Goal: Task Accomplishment & Management: Manage account settings

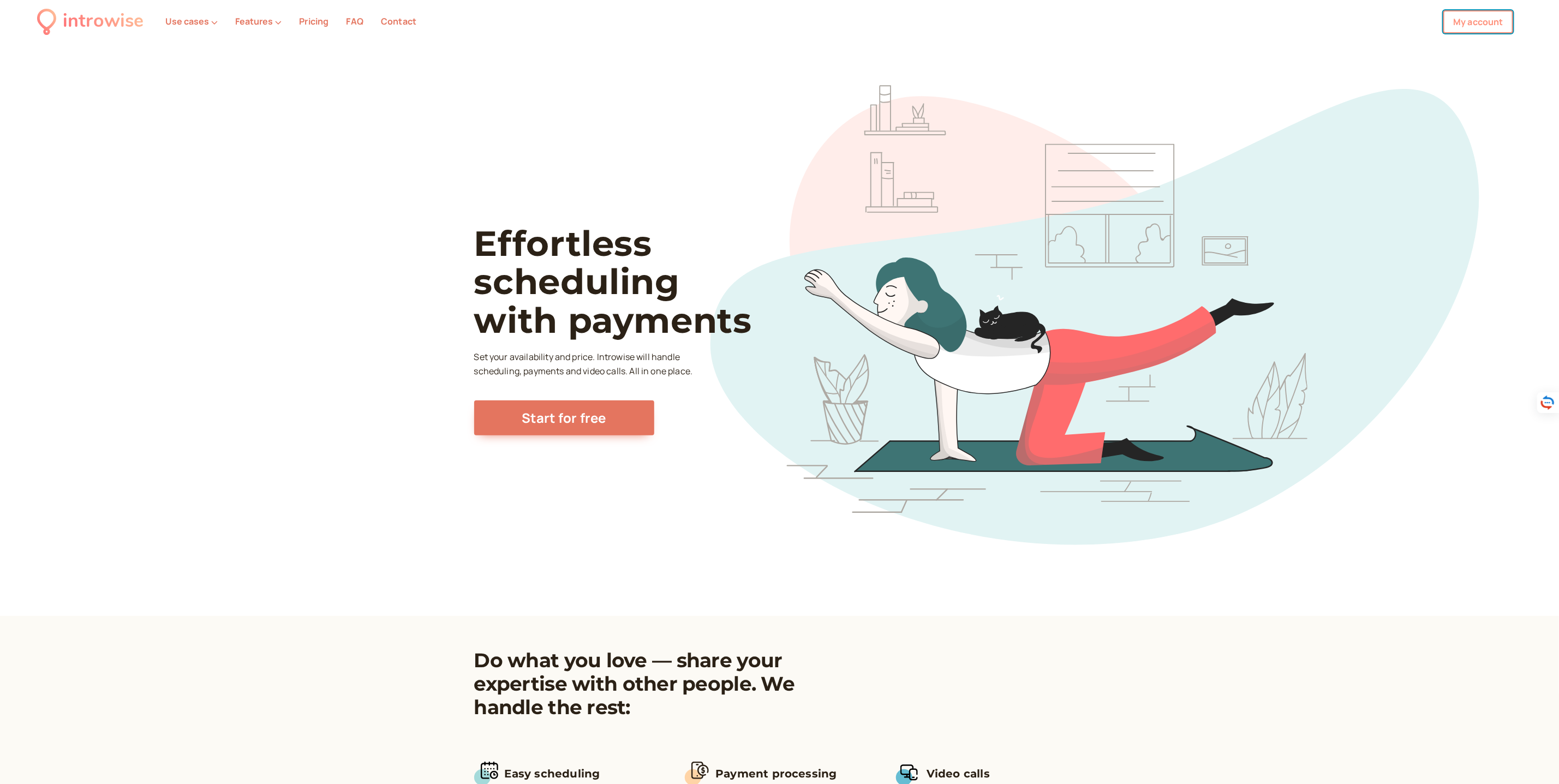
click at [1480, 20] on link "My account" at bounding box center [1478, 22] width 70 height 23
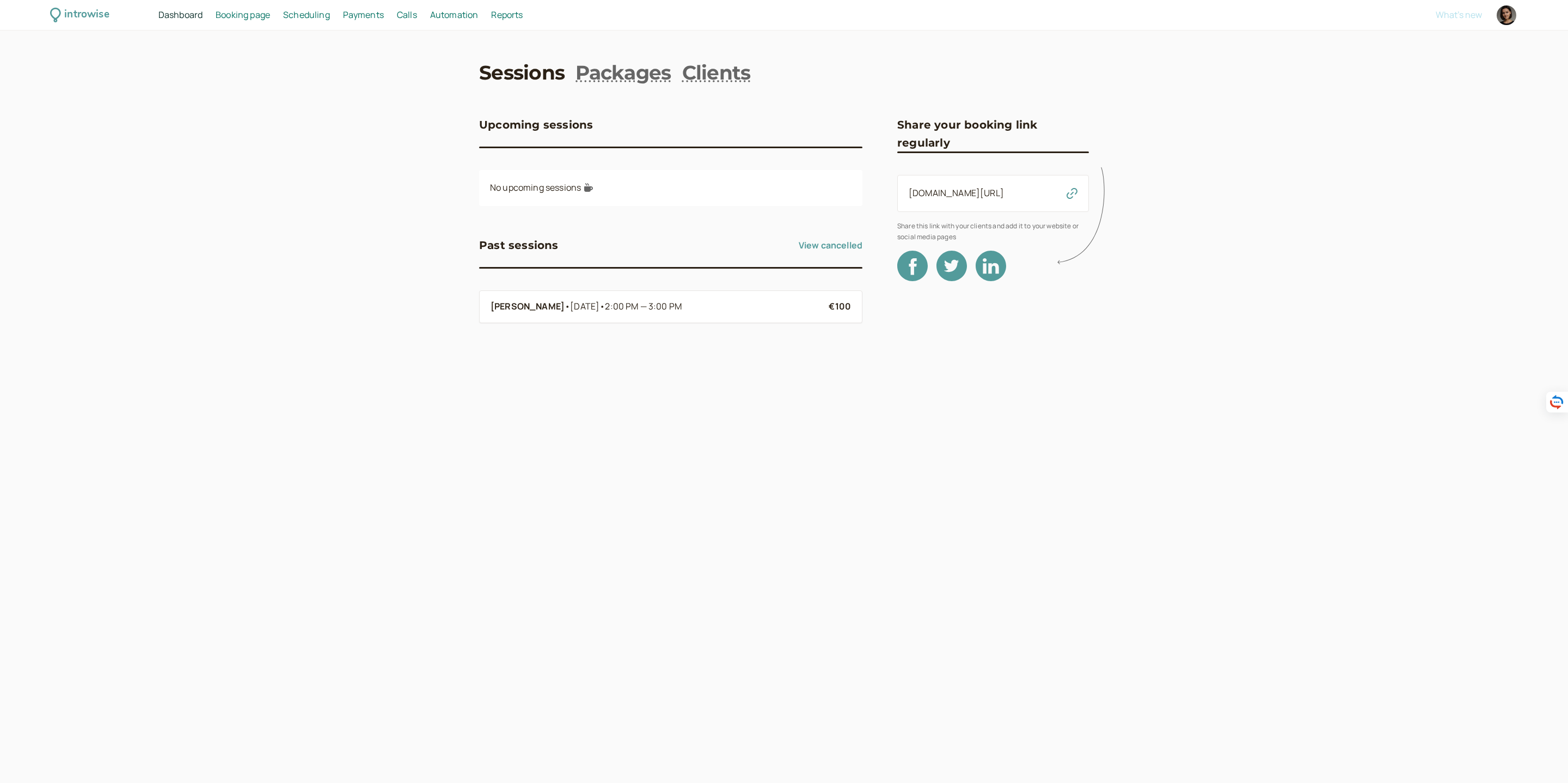
click at [189, 14] on span "Dashboard" at bounding box center [180, 14] width 44 height 12
click at [248, 16] on span "Booking page" at bounding box center [243, 14] width 55 height 12
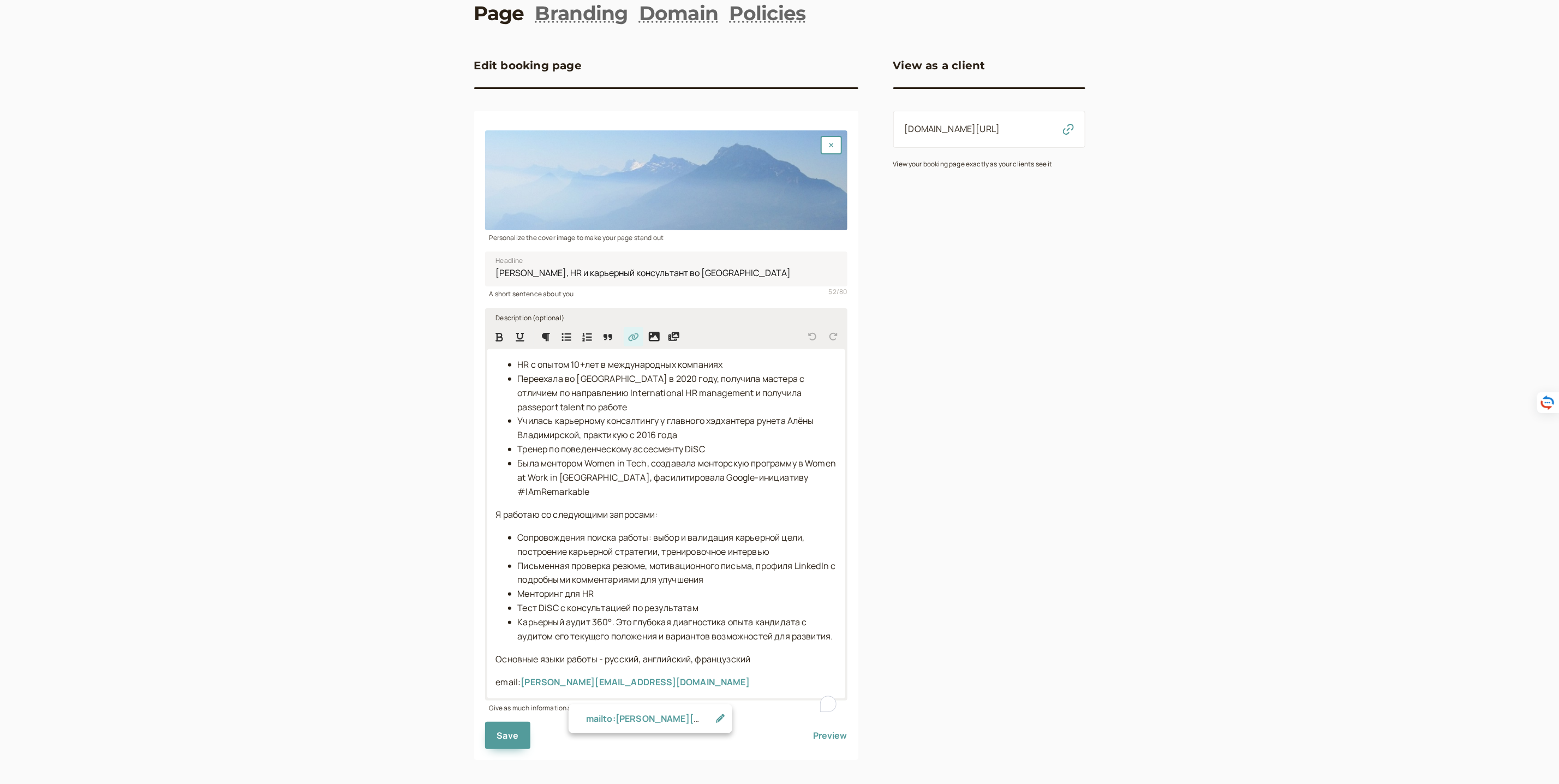
scroll to position [79, 0]
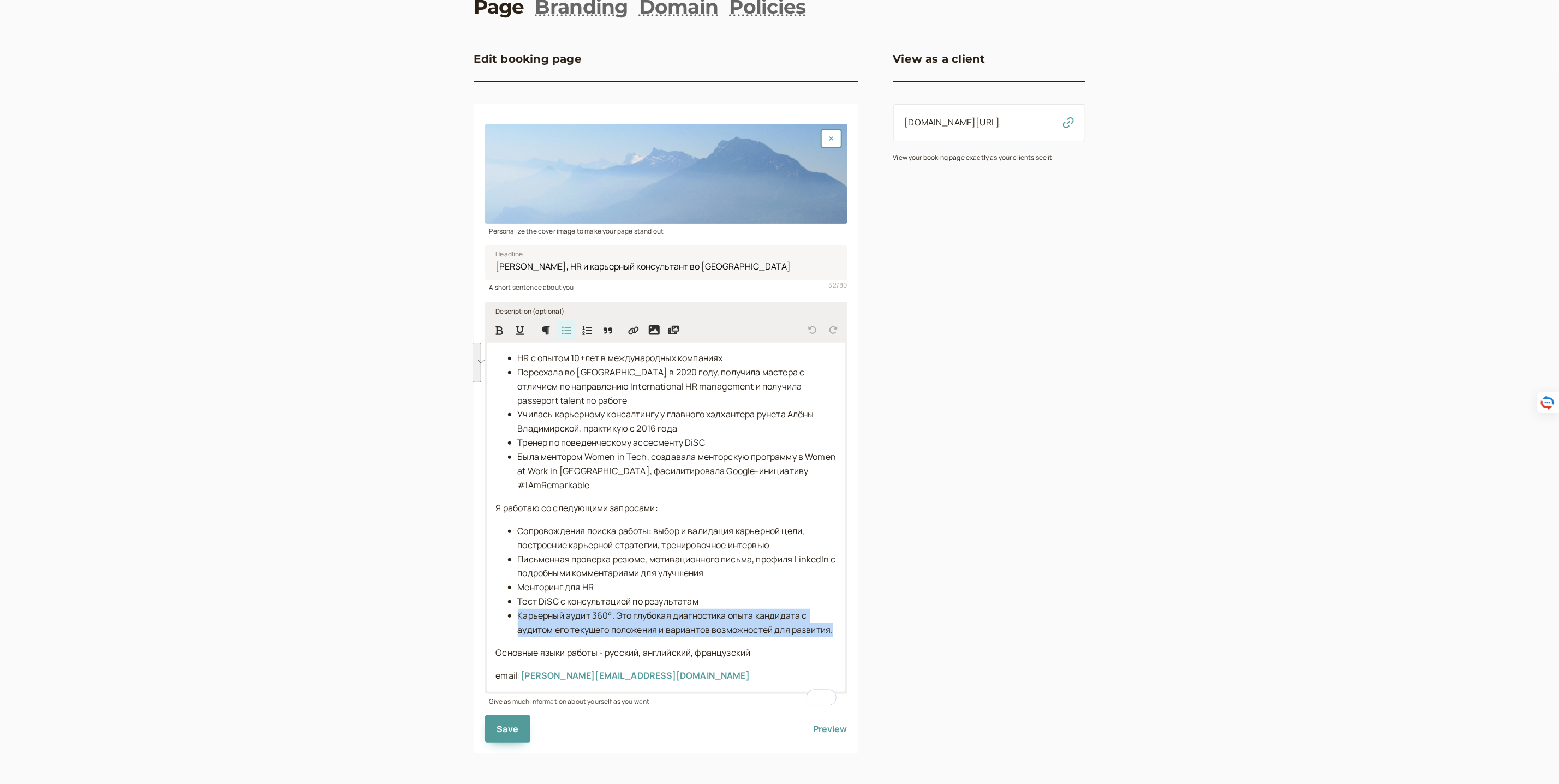
drag, startPoint x: 567, startPoint y: 625, endPoint x: 518, endPoint y: 602, distance: 54.1
click at [518, 609] on li "Карьерный аудит 360°. Это глубокая диагностика опыта кандидата с аудитом его те…" at bounding box center [677, 623] width 319 height 28
click at [595, 618] on span "Карьерный аудит 360°. Это глубокая диагностика опыта кандидата с аудитом его те…" at bounding box center [675, 622] width 315 height 26
drag, startPoint x: 572, startPoint y: 628, endPoint x: 515, endPoint y: 604, distance: 61.8
click at [515, 604] on ul "Сопровождения поиска работы: выбор и валидация карьерной цели, построение карье…" at bounding box center [666, 580] width 341 height 113
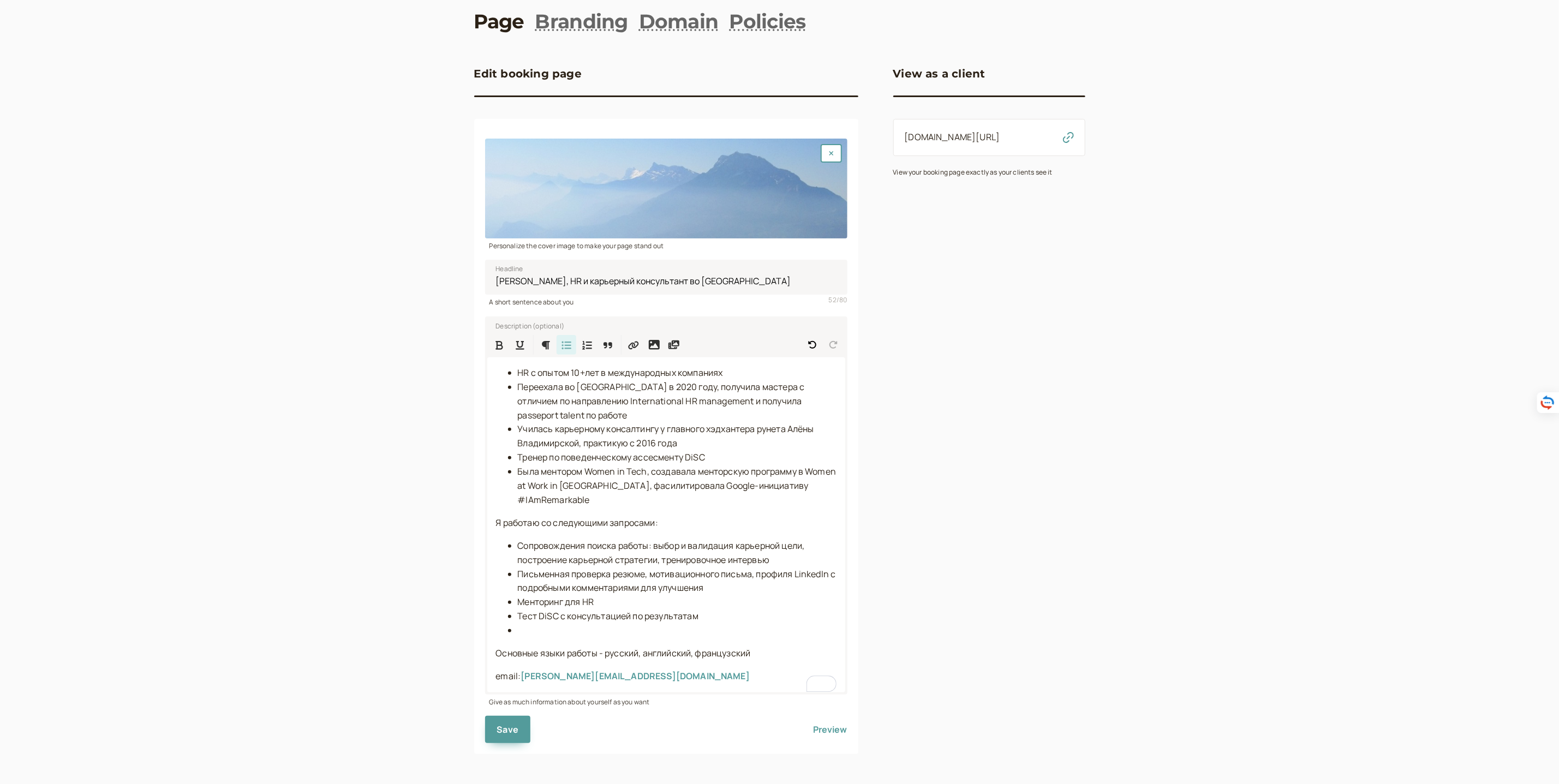
scroll to position [37, 0]
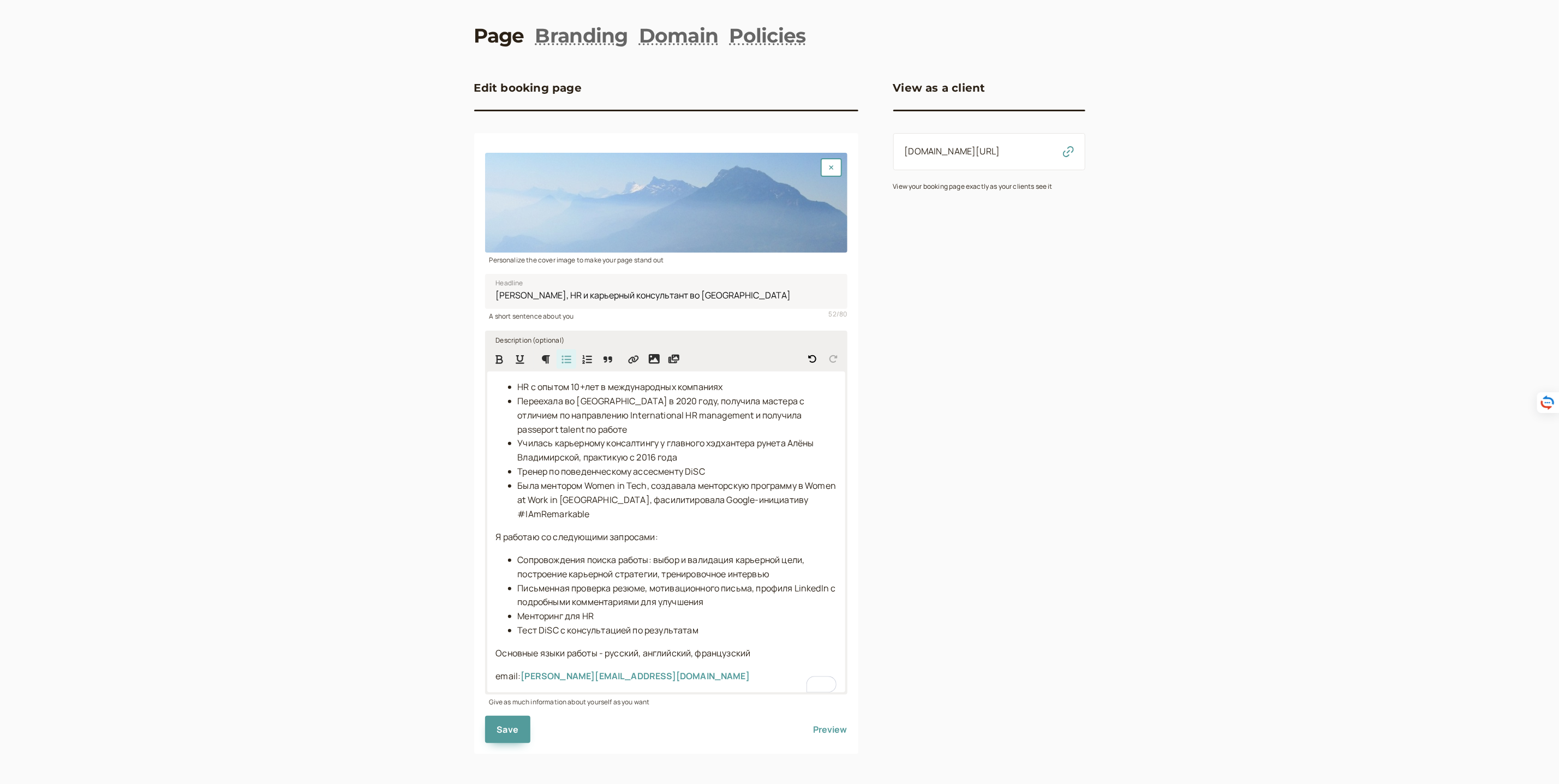
click at [785, 574] on li "Сопровождения поиска работы: выбор и валидация карьерной цели, построение карье…" at bounding box center [677, 567] width 319 height 28
drag, startPoint x: 577, startPoint y: 590, endPoint x: 518, endPoint y: 587, distance: 59.1
click at [518, 587] on span "Письменная проверка резюме, мотивационного письма, профиля LinkedIn с подробным…" at bounding box center [677, 594] width 320 height 26
click at [514, 725] on span "Save" at bounding box center [508, 729] width 22 height 12
click at [601, 27] on link "Branding" at bounding box center [581, 35] width 93 height 27
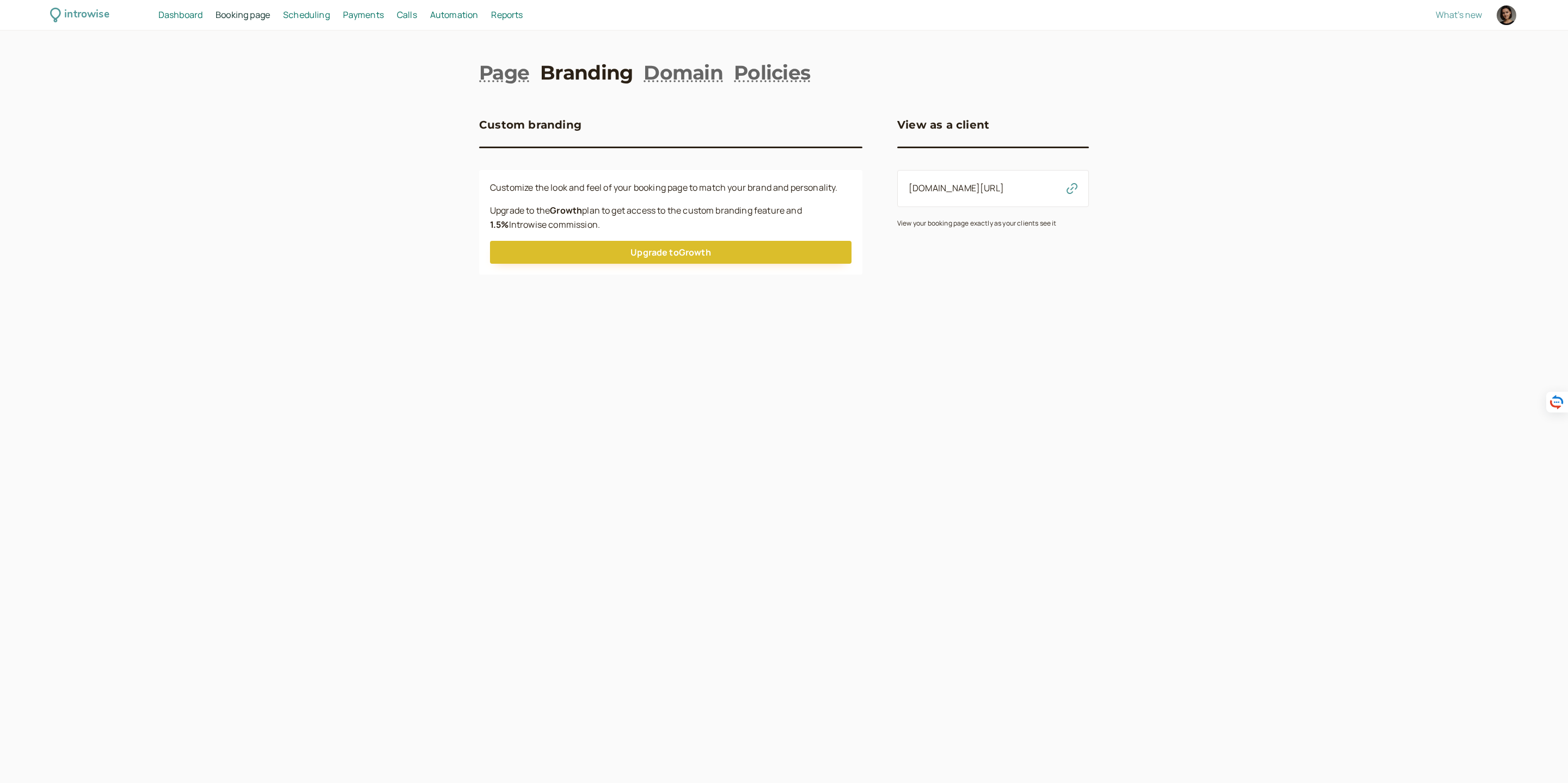
click at [666, 50] on div "introwise Dashboard Dashboard Booking page Booking Scheduling Scheduling Paymen…" at bounding box center [784, 391] width 1568 height 783
click at [683, 77] on link "Domain" at bounding box center [683, 72] width 79 height 27
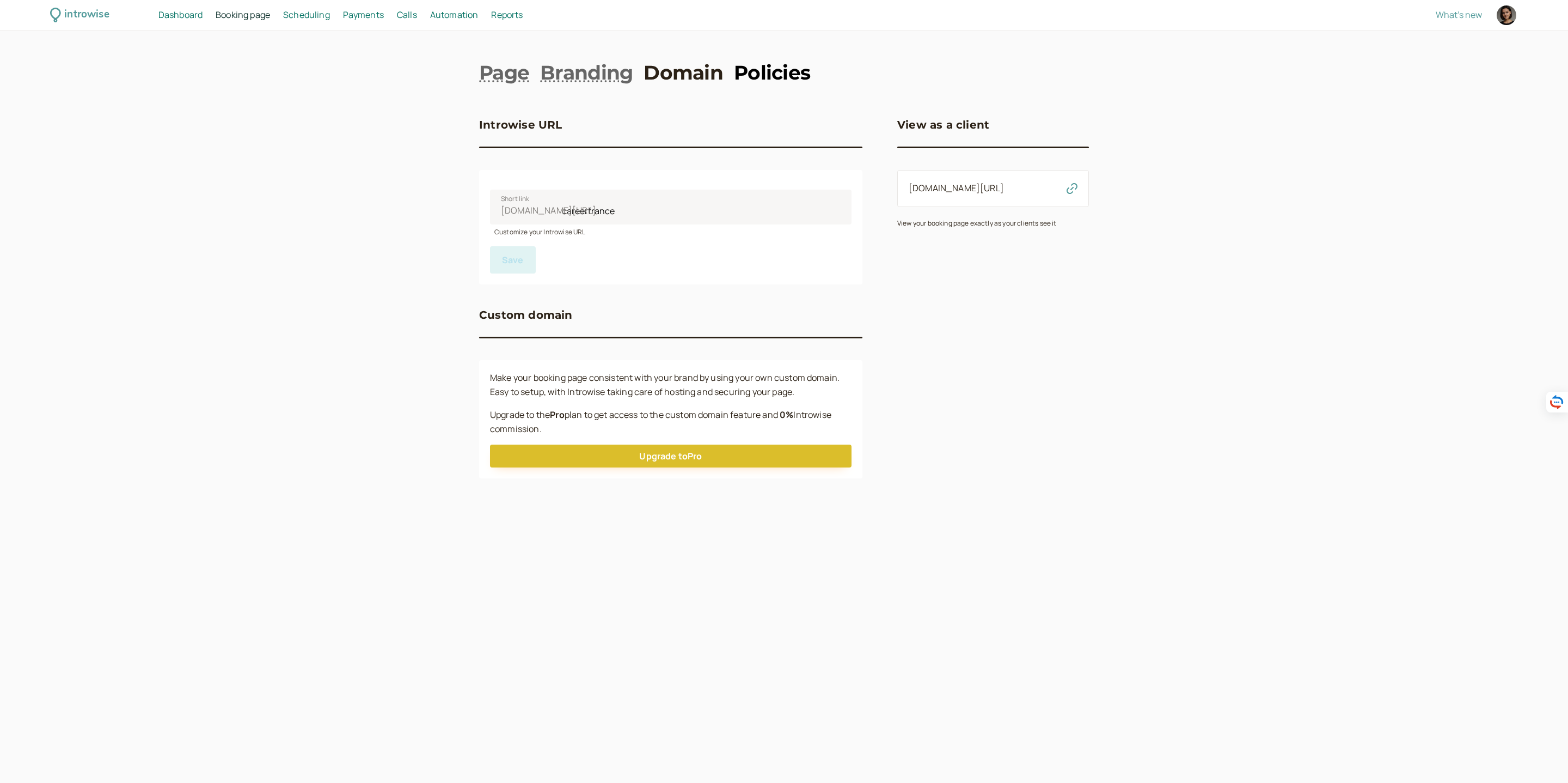
click at [756, 72] on link "Policies" at bounding box center [772, 72] width 76 height 27
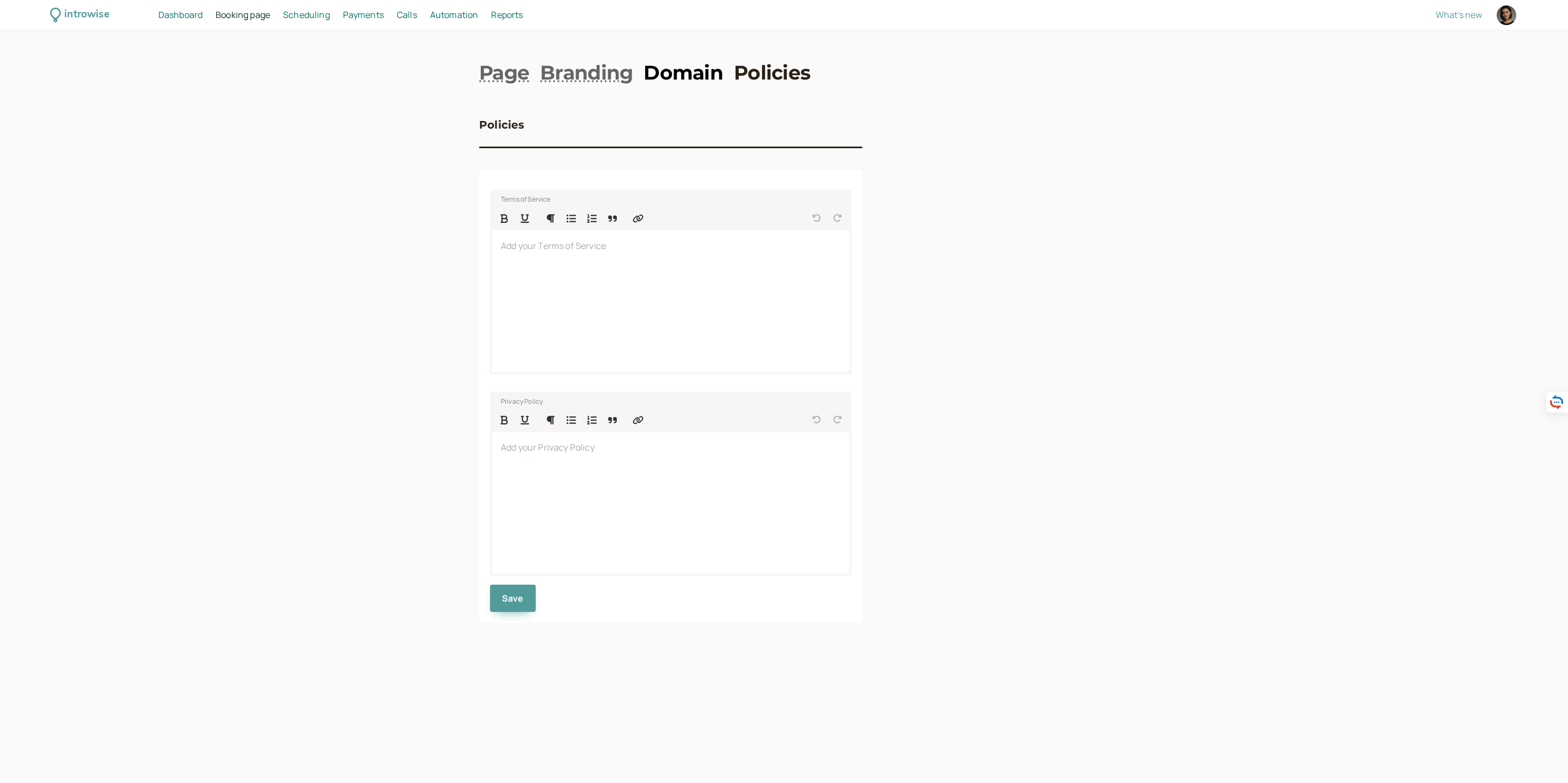
click at [689, 72] on link "Domain" at bounding box center [683, 72] width 79 height 27
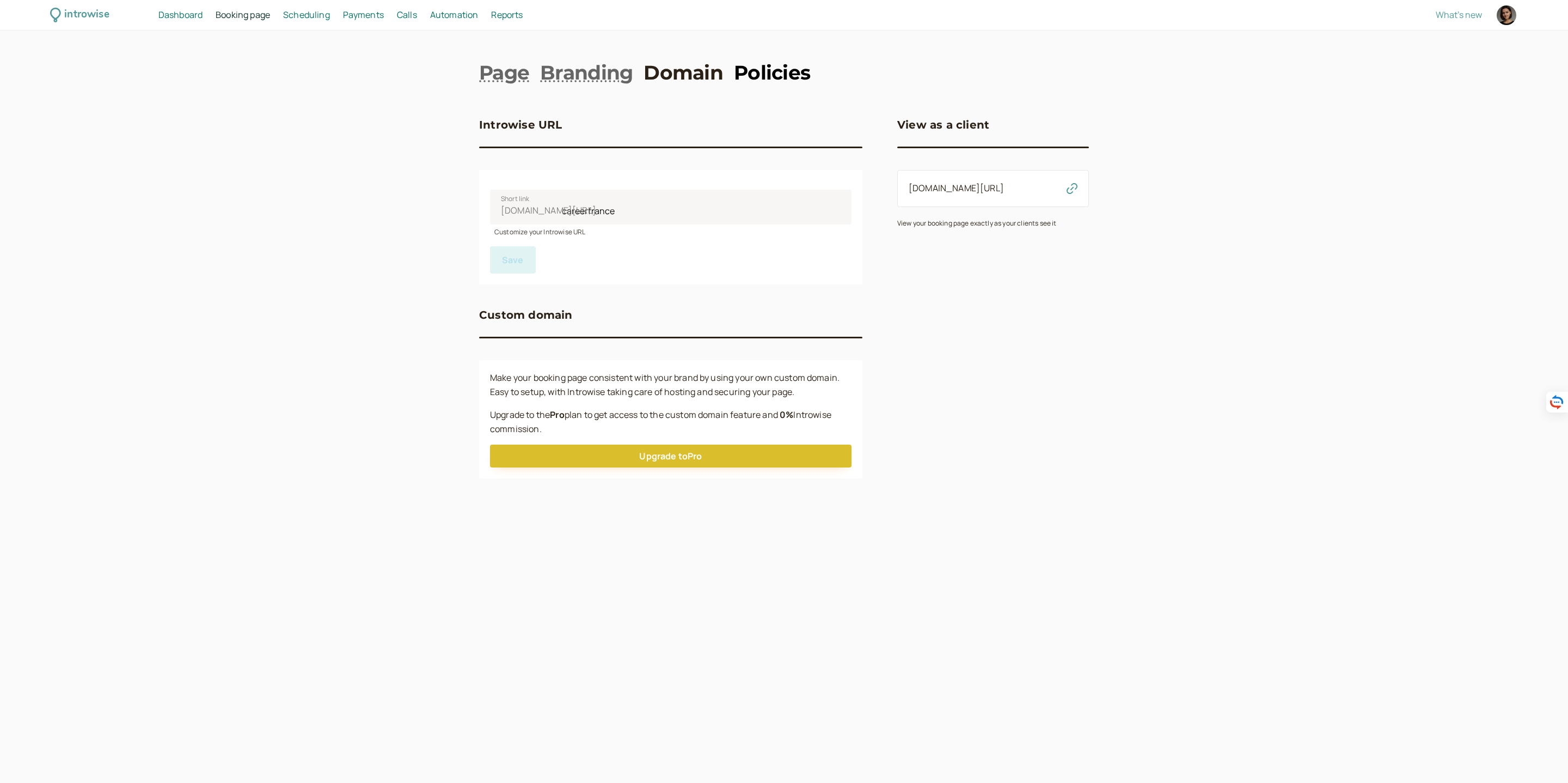
click at [771, 73] on link "Policies" at bounding box center [772, 72] width 76 height 27
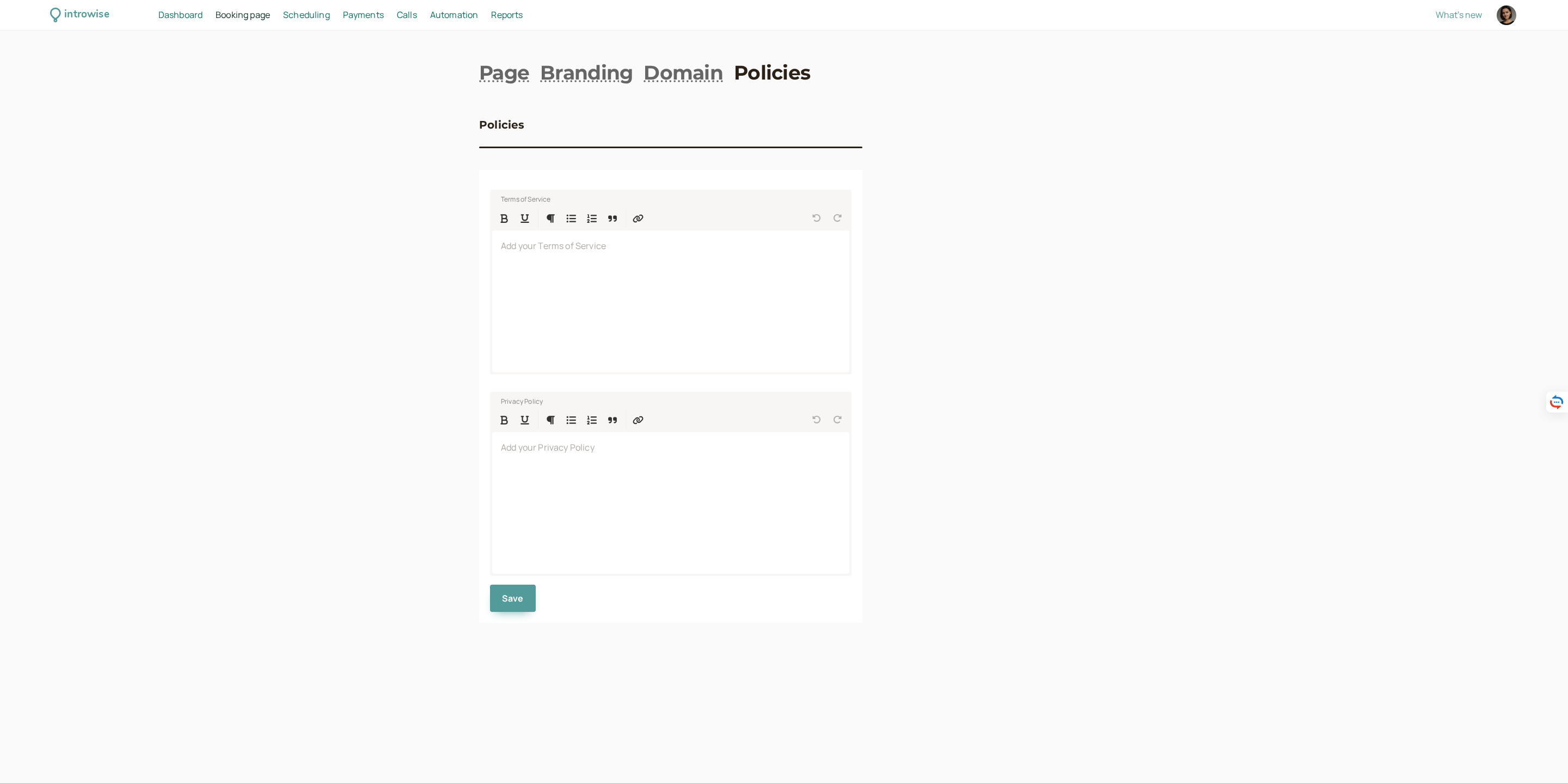
click at [317, 16] on span "Scheduling" at bounding box center [306, 14] width 47 height 12
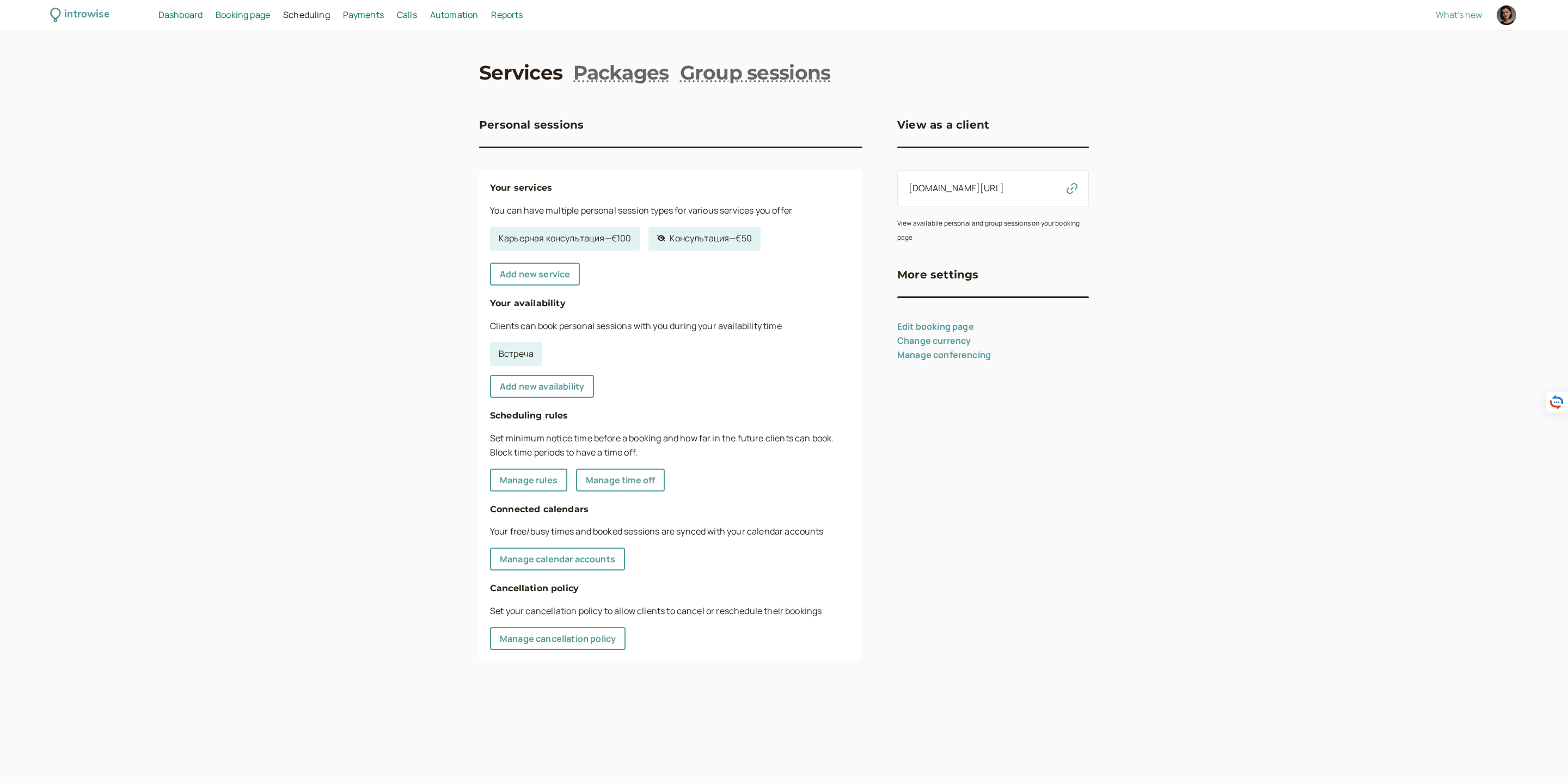
click at [232, 12] on span "Booking page" at bounding box center [243, 14] width 55 height 12
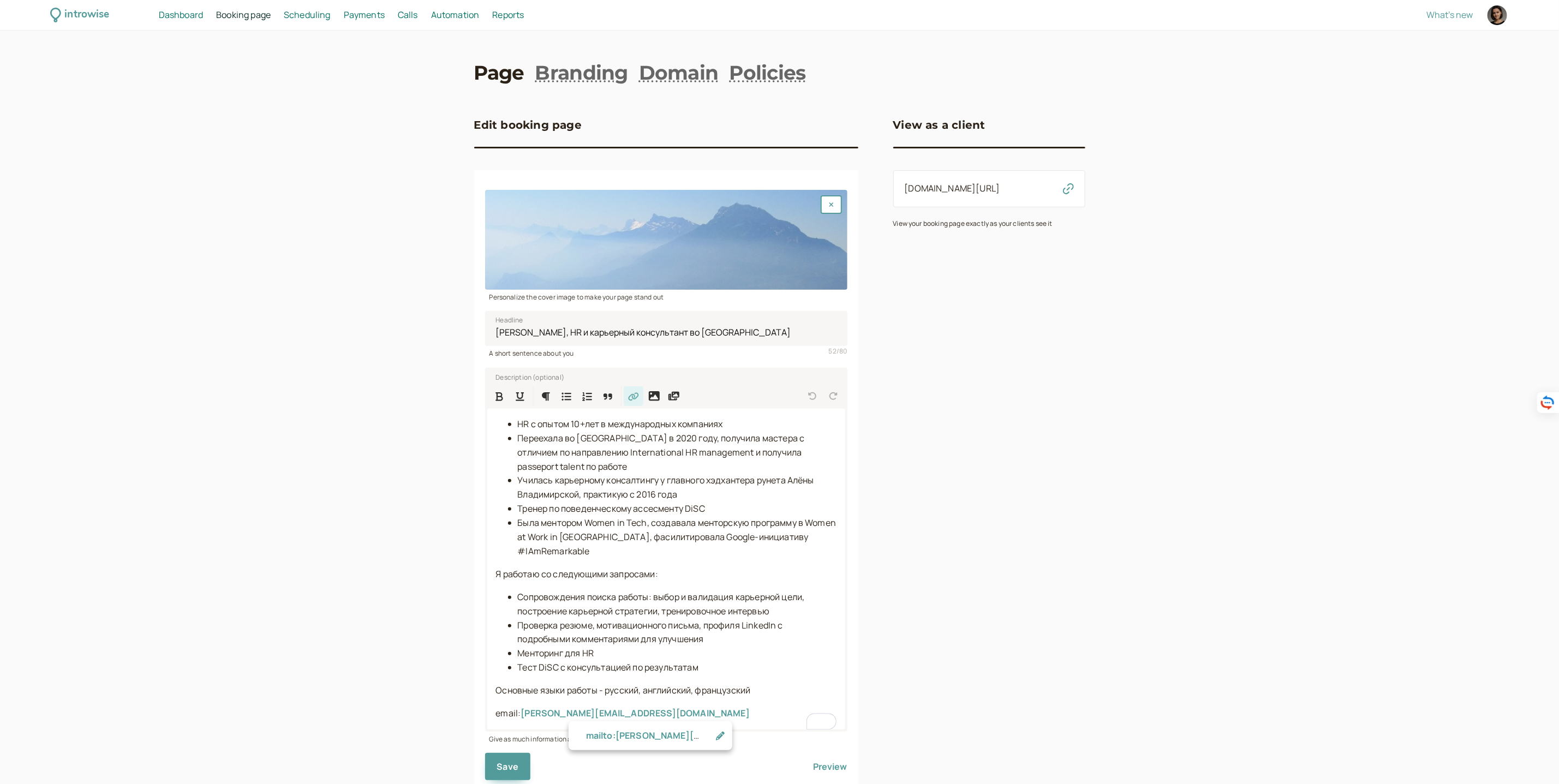
click at [184, 19] on span "Dashboard" at bounding box center [180, 14] width 44 height 12
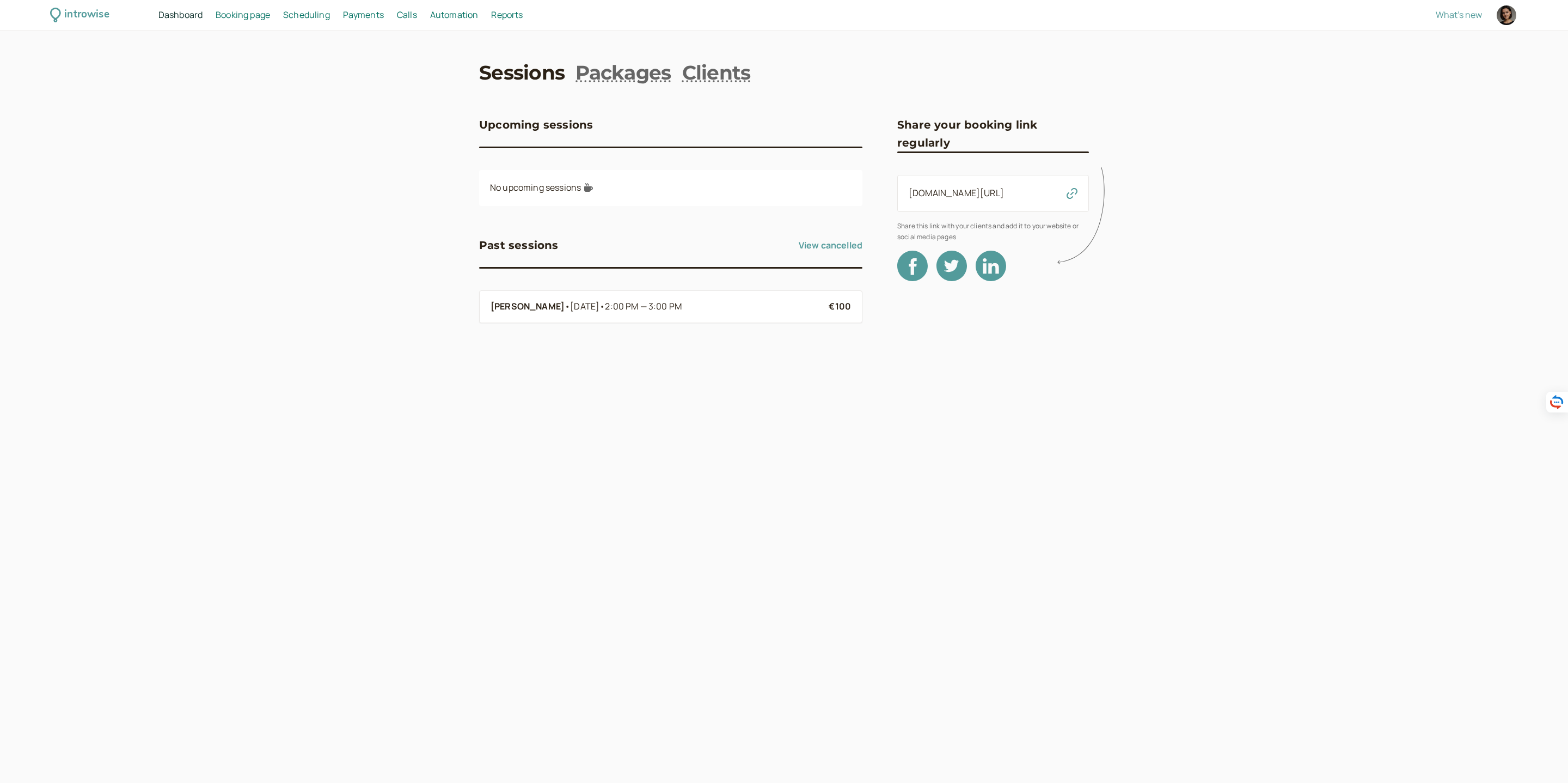
click at [300, 15] on span "Scheduling" at bounding box center [306, 14] width 47 height 12
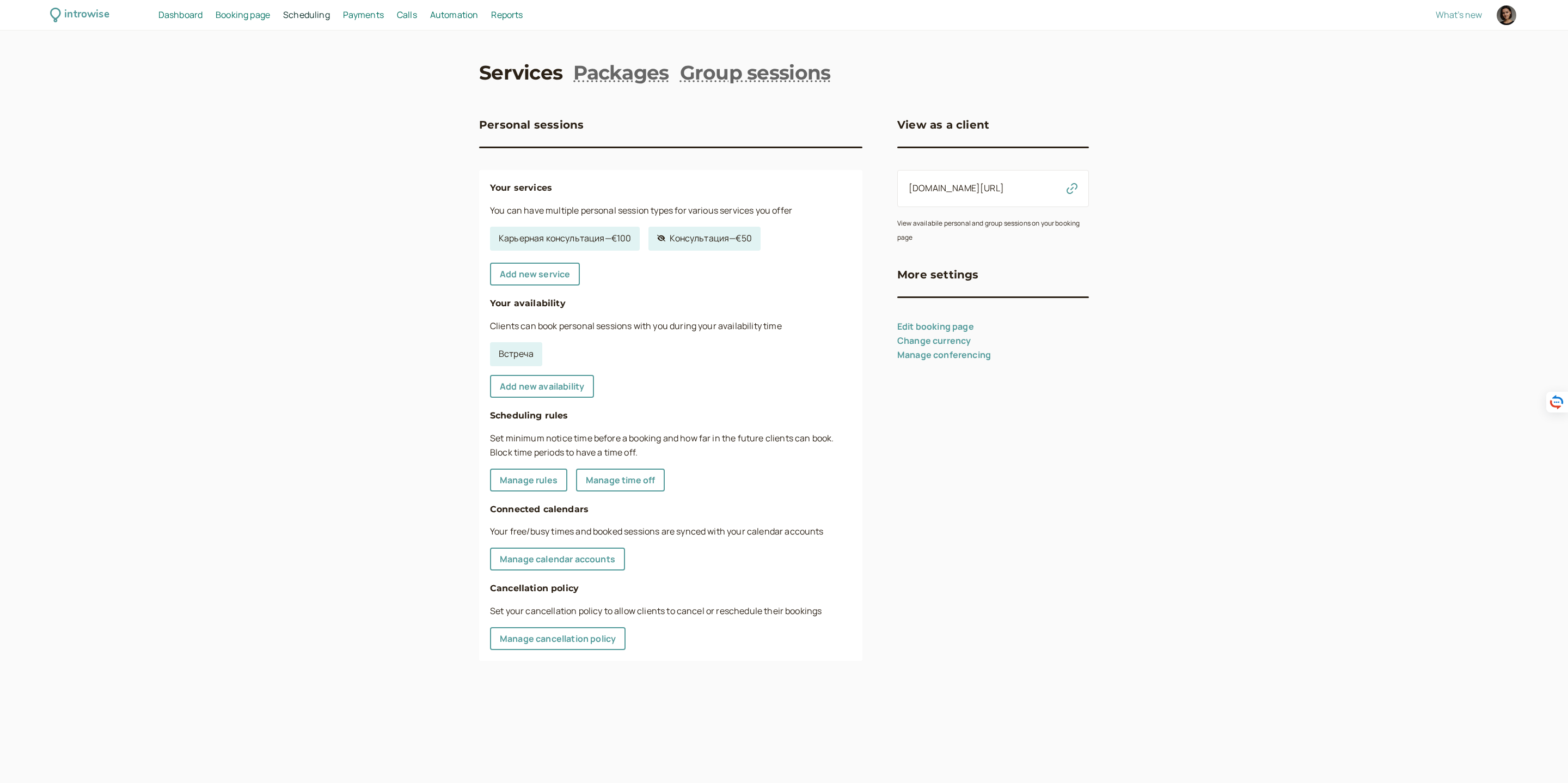
click at [362, 18] on span "Payments" at bounding box center [364, 14] width 41 height 12
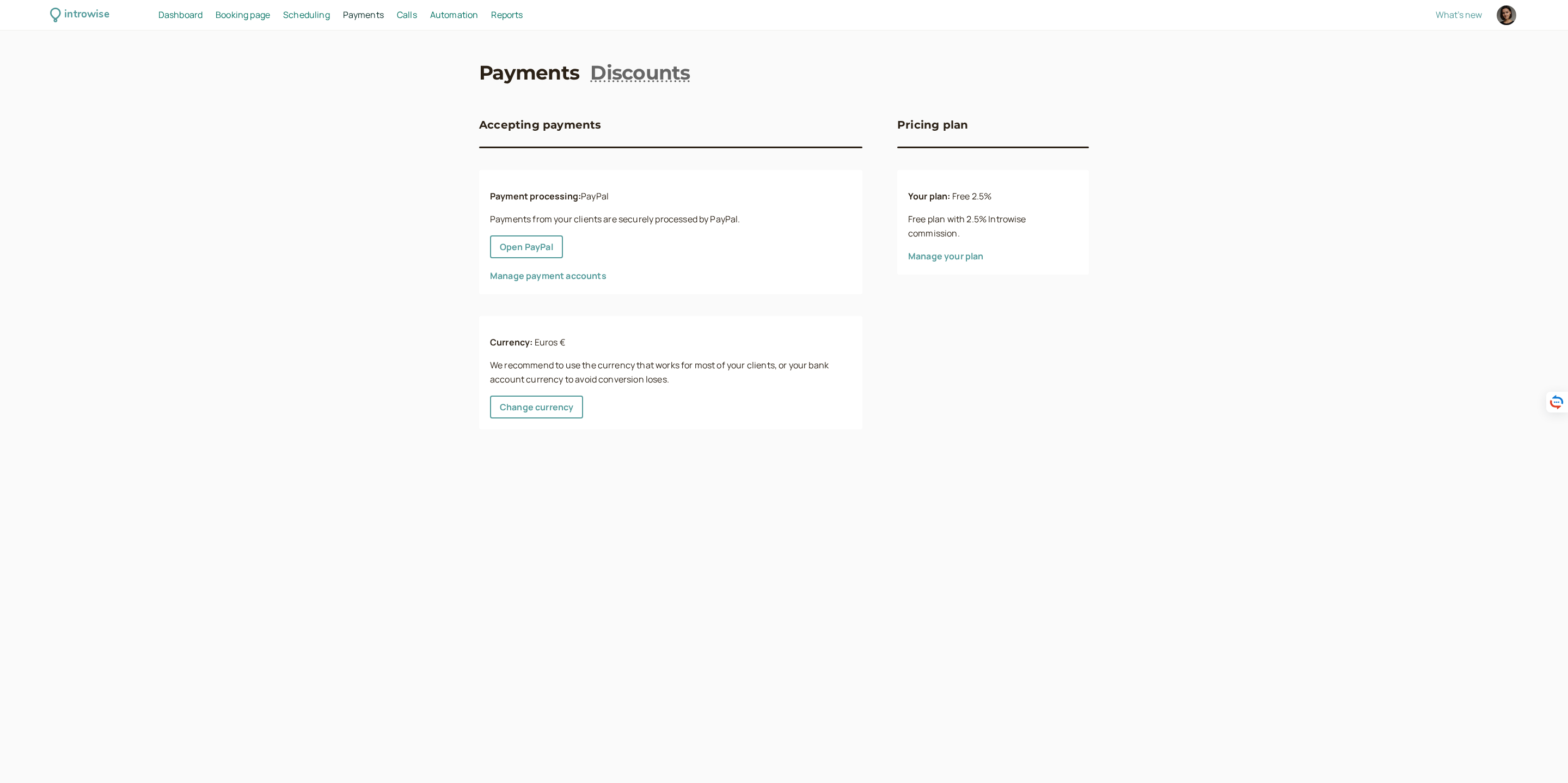
click at [413, 11] on span "Calls" at bounding box center [407, 14] width 20 height 12
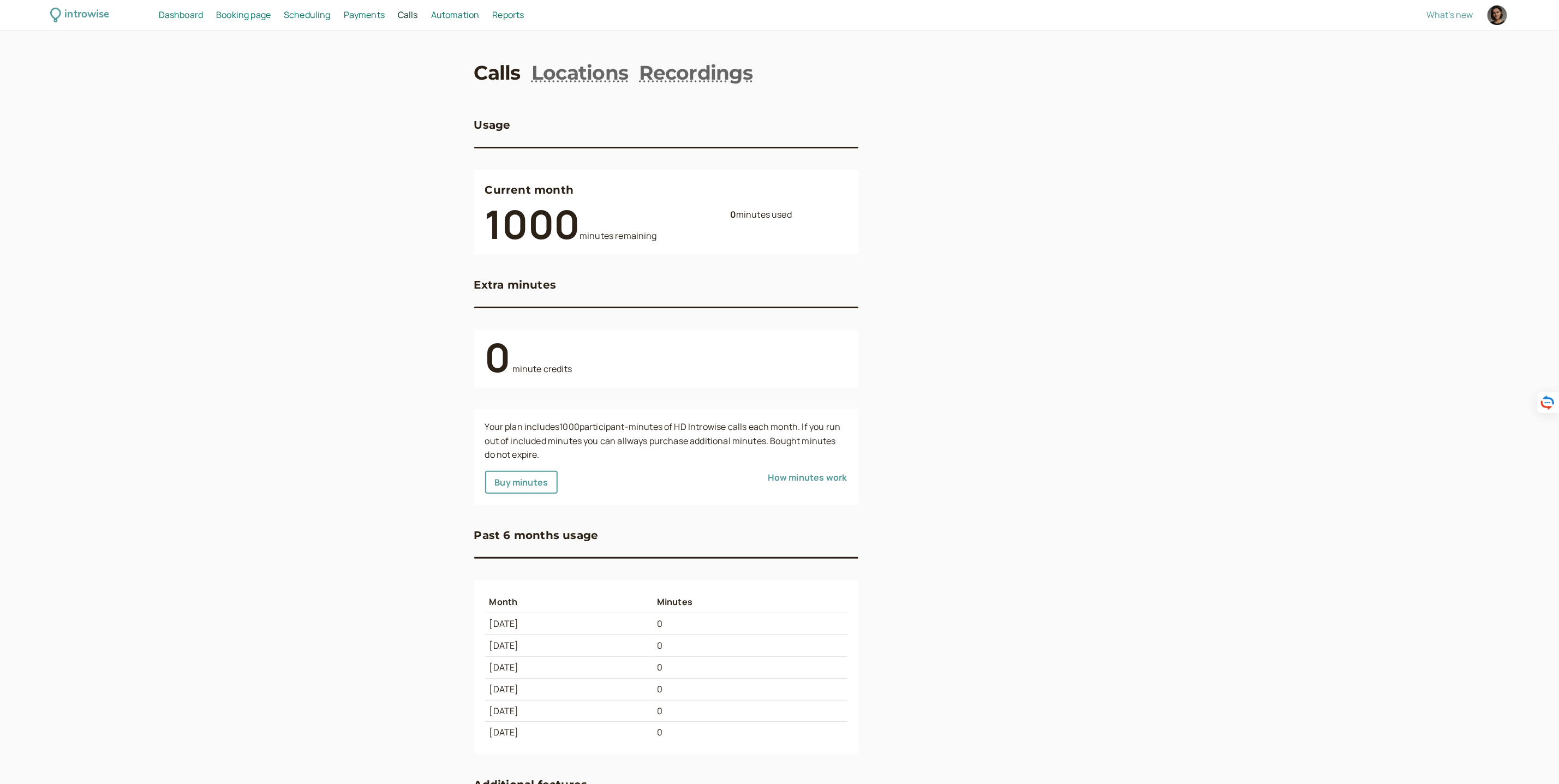
click at [456, 21] on link "Automation Automation" at bounding box center [455, 15] width 48 height 14
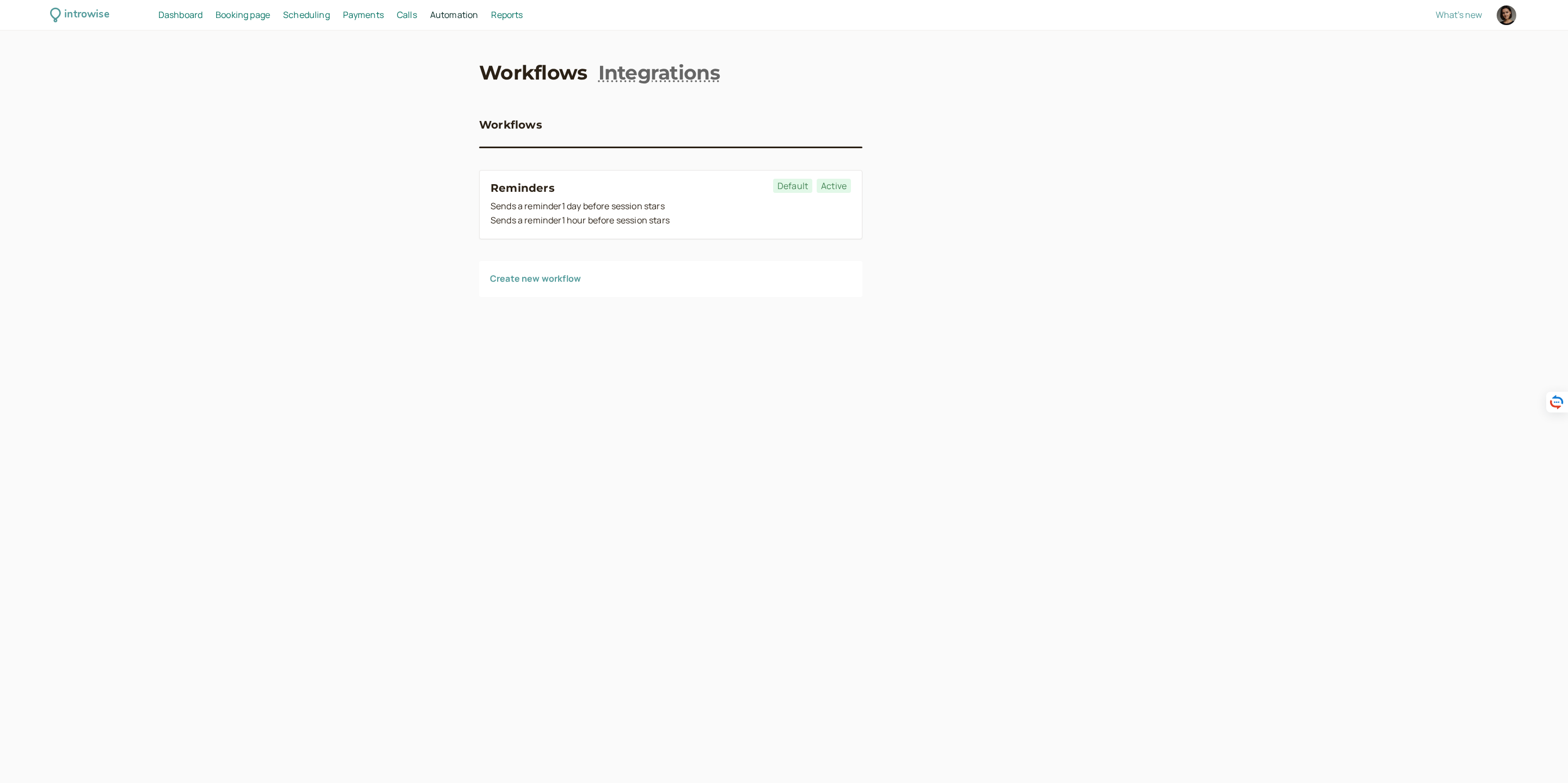
click at [521, 18] on span "Reports" at bounding box center [507, 14] width 32 height 12
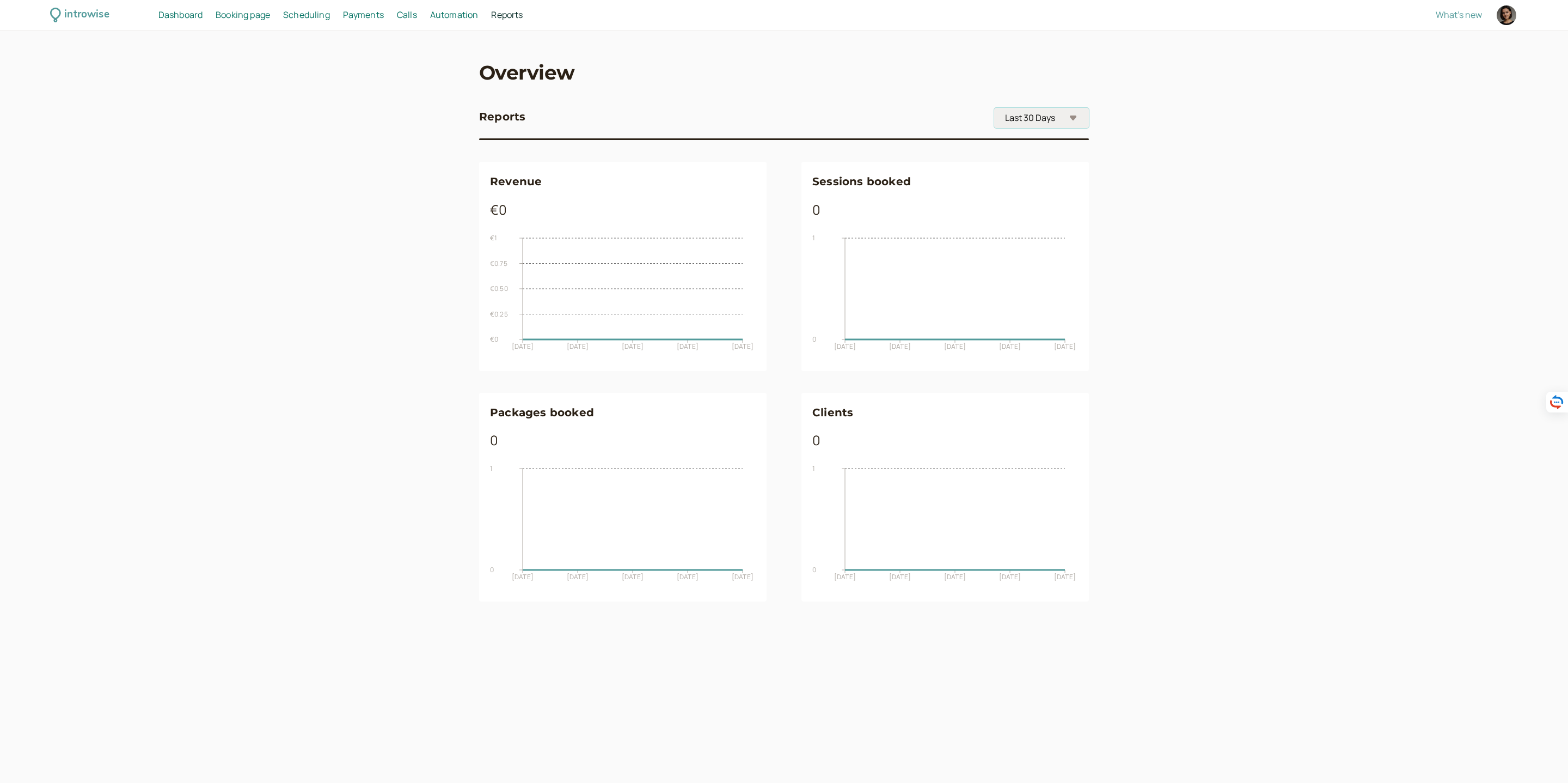
click at [1022, 114] on select "Month-to-Date Last Month Last 30 Days Last 90 Days Year-to-Date Custom" at bounding box center [1041, 118] width 95 height 20
select select "last90Days"
click at [994, 108] on select "Month-to-Date Last Month Last 30 Days Last 90 Days Year-to-Date Custom" at bounding box center [1041, 118] width 95 height 20
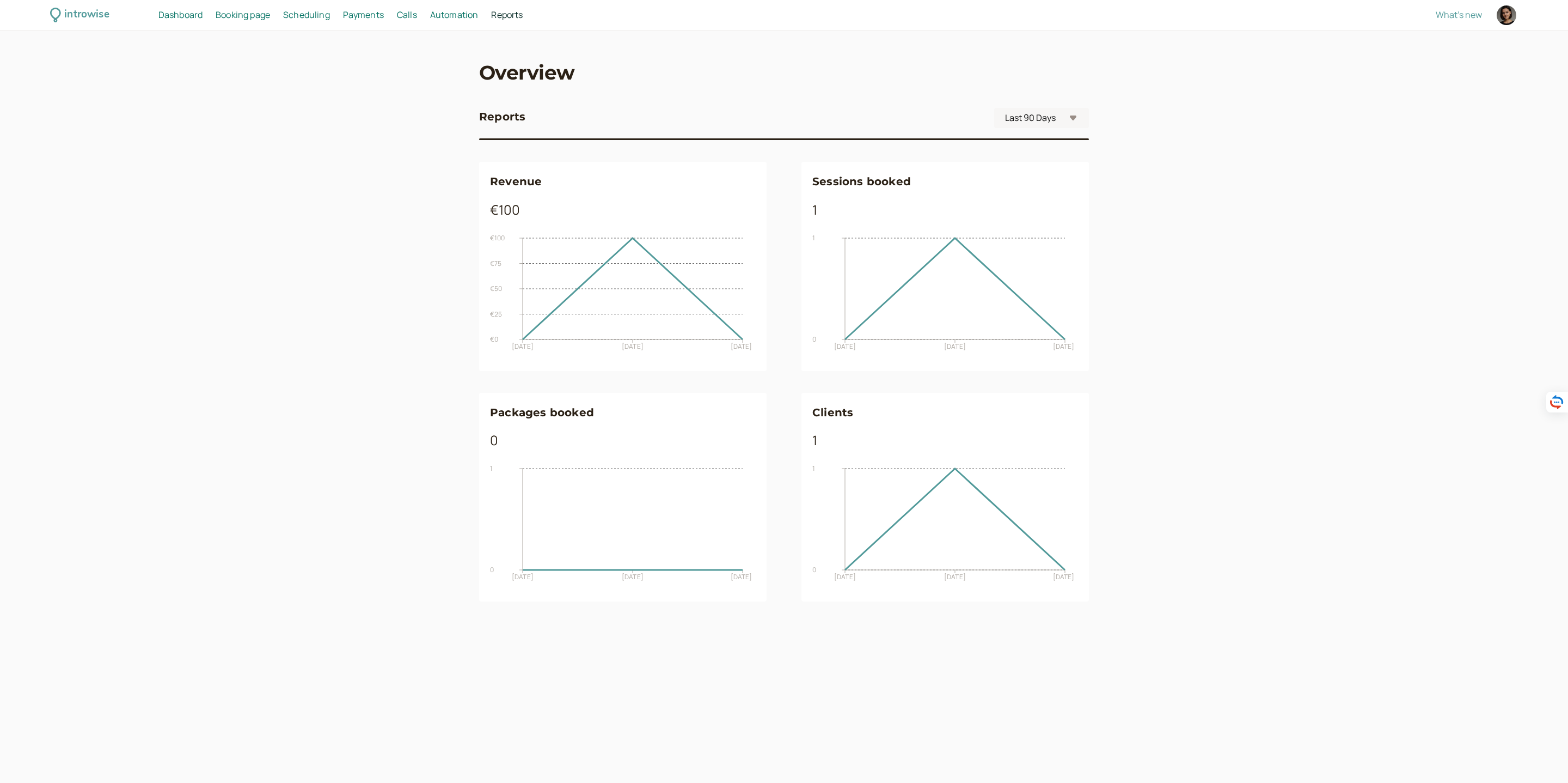
click at [174, 16] on span "Dashboard" at bounding box center [180, 14] width 44 height 12
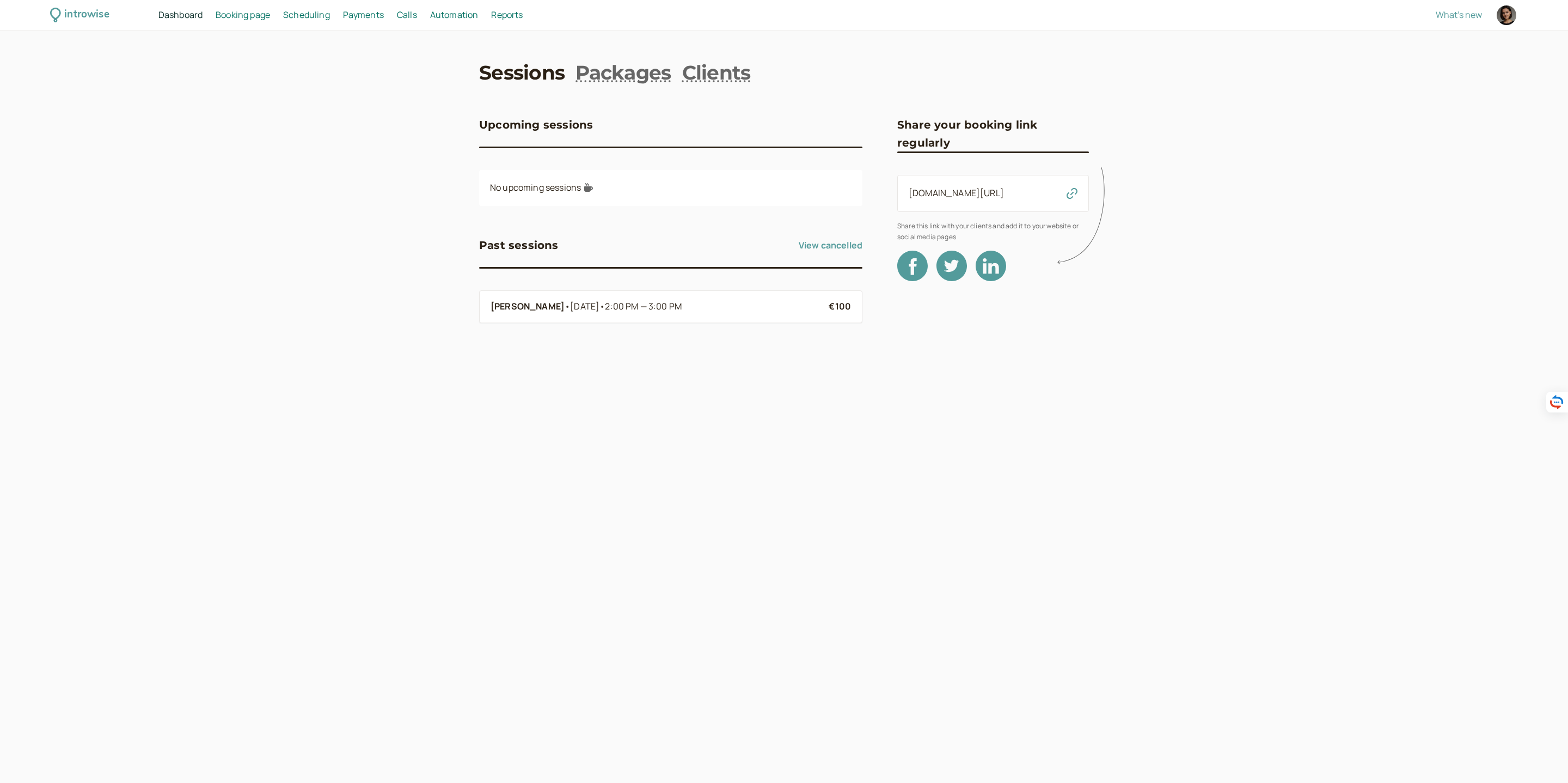
click at [244, 11] on span "Booking page" at bounding box center [243, 14] width 55 height 12
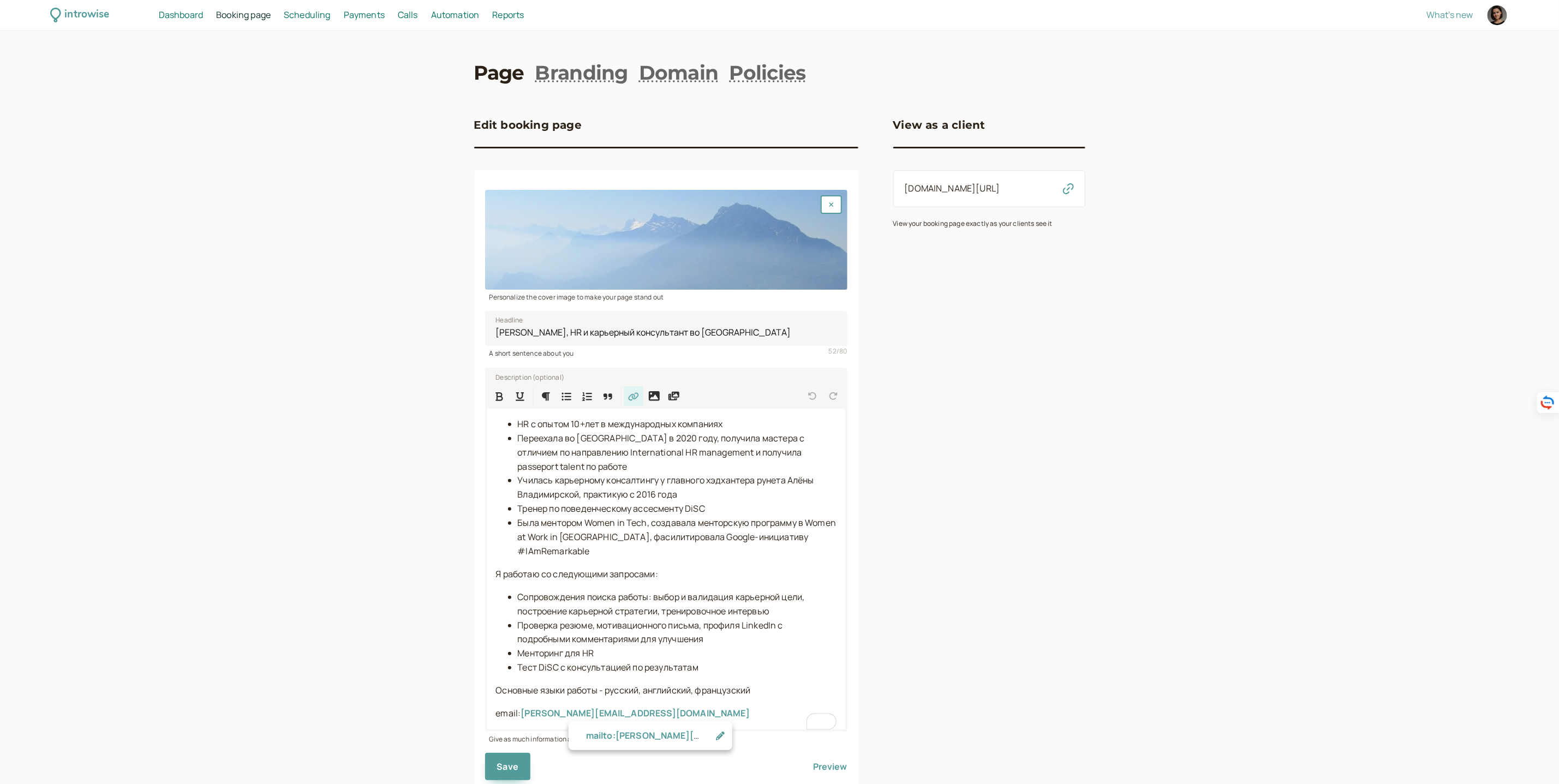
click at [306, 21] on link "Scheduling Scheduling" at bounding box center [307, 15] width 47 height 14
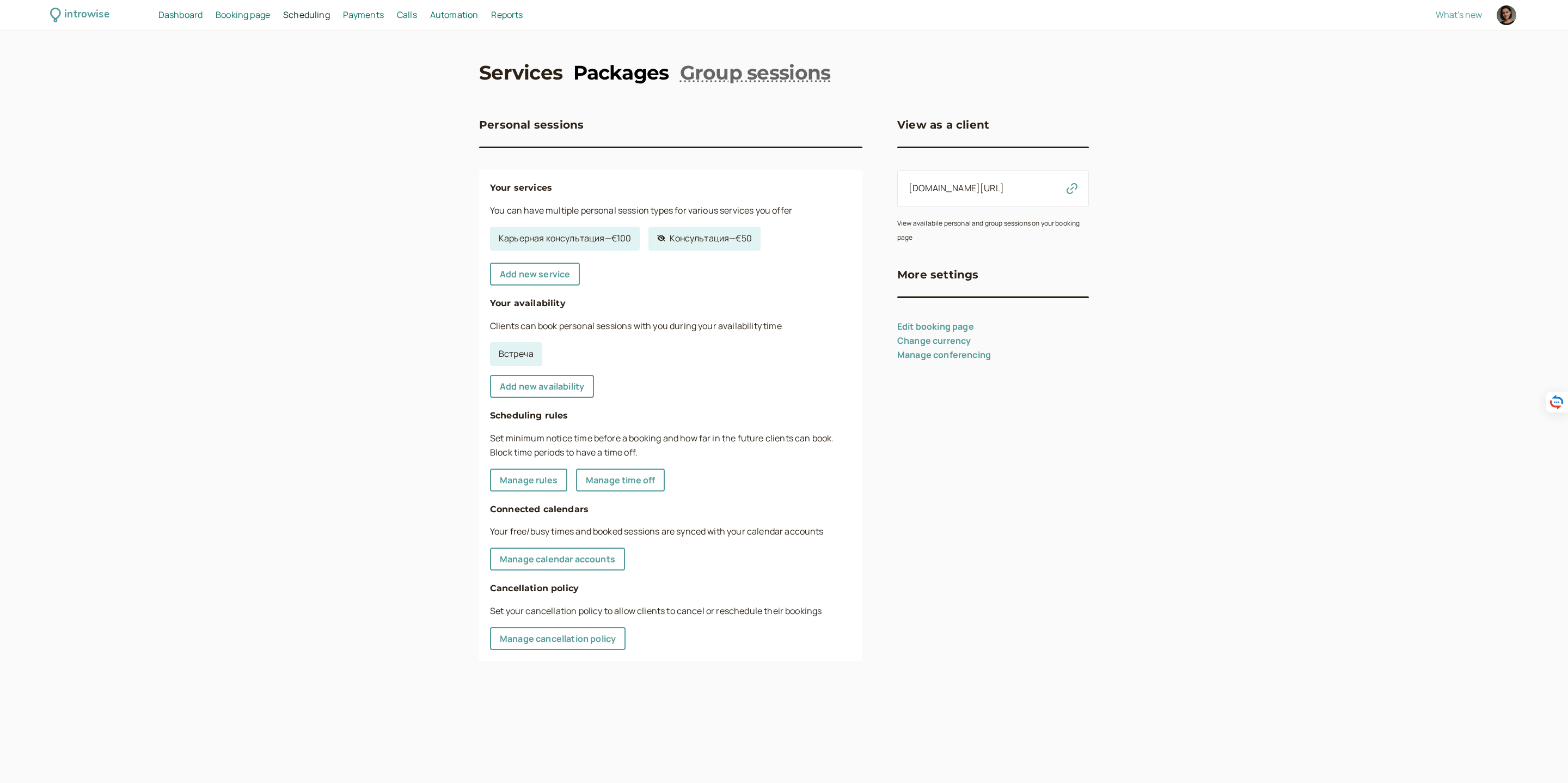
click at [597, 84] on link "Packages" at bounding box center [621, 72] width 95 height 27
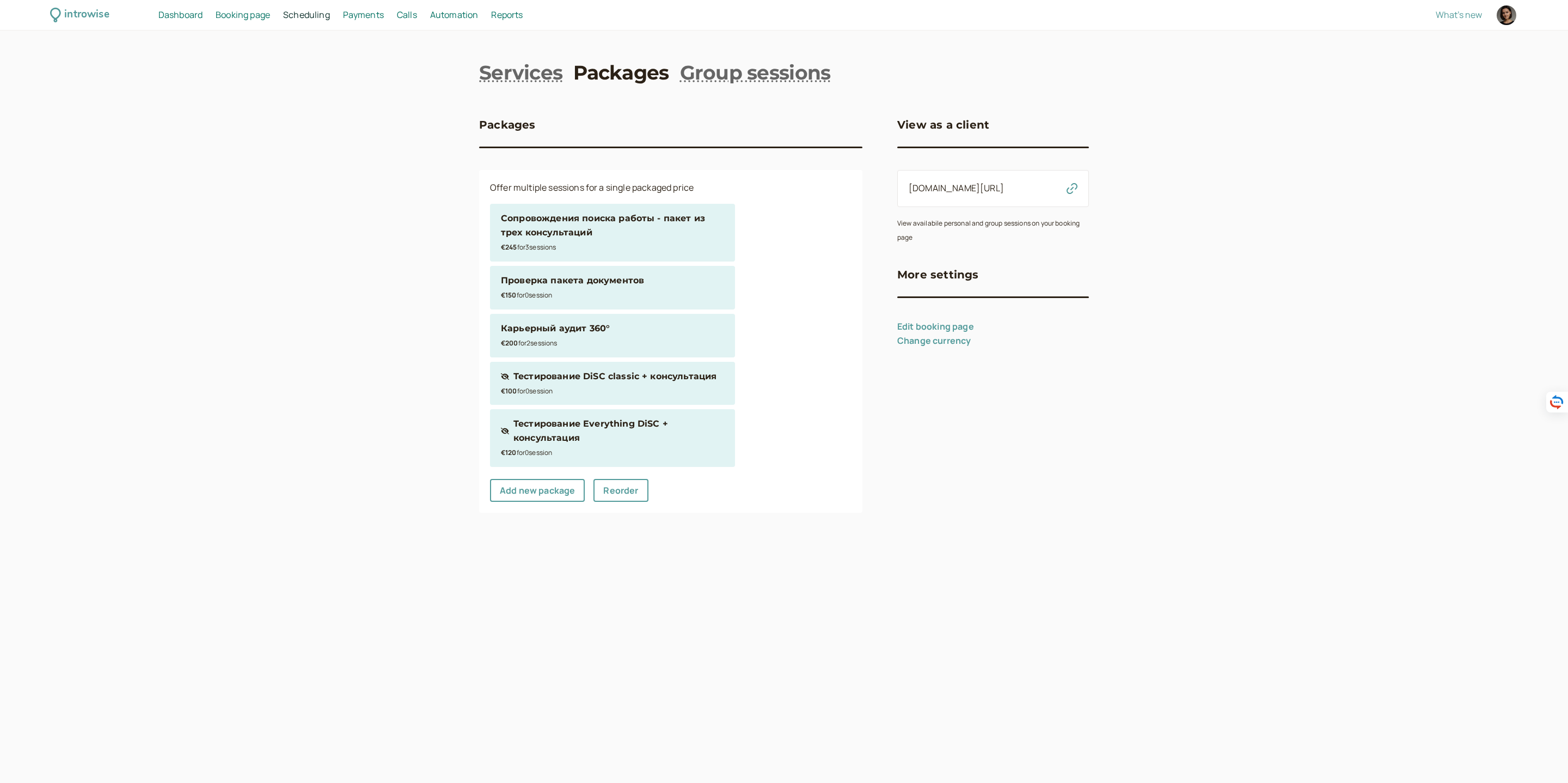
click at [609, 329] on div "Карьерный аудит 360°" at bounding box center [555, 329] width 109 height 14
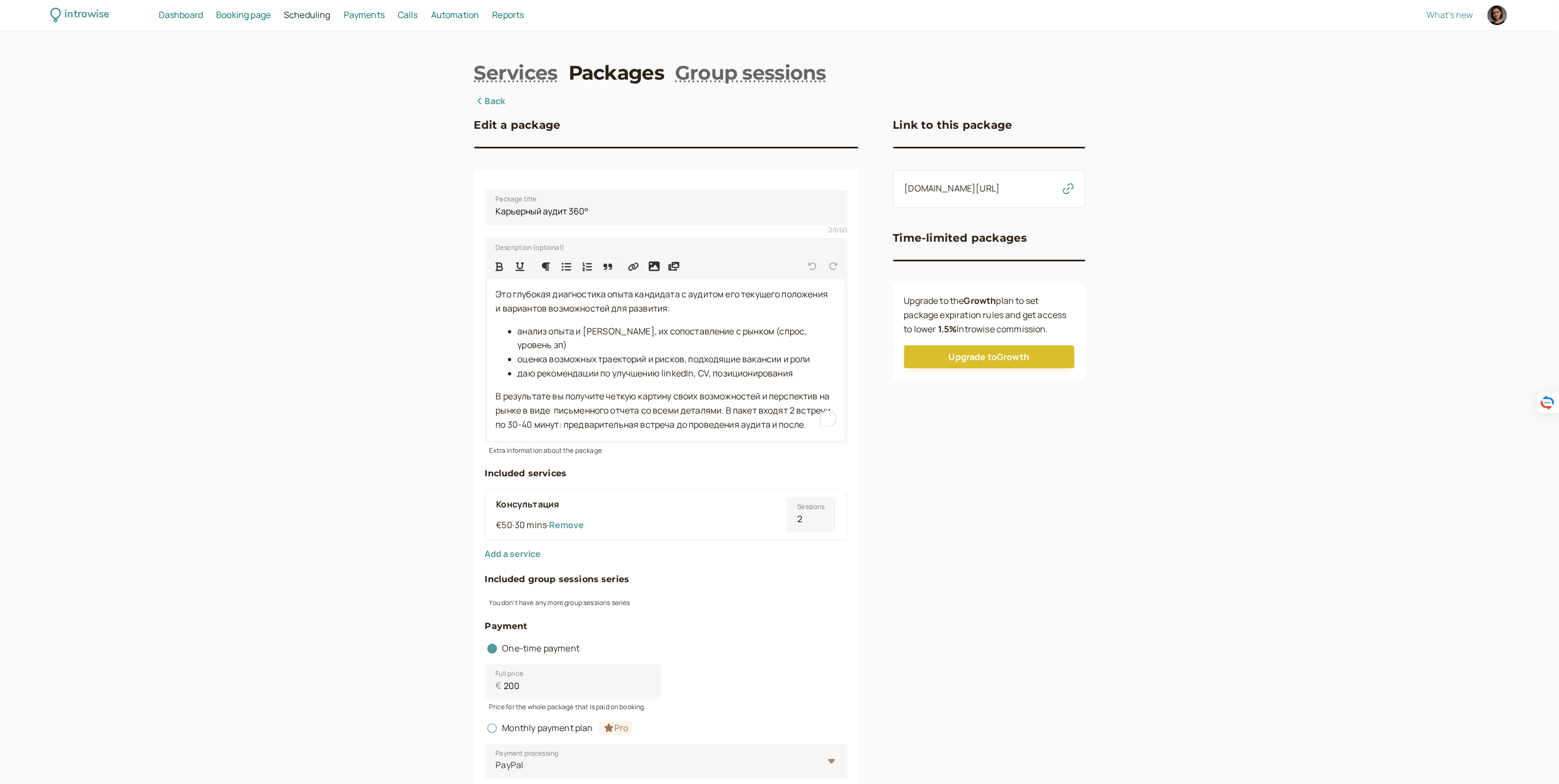
scroll to position [197, 0]
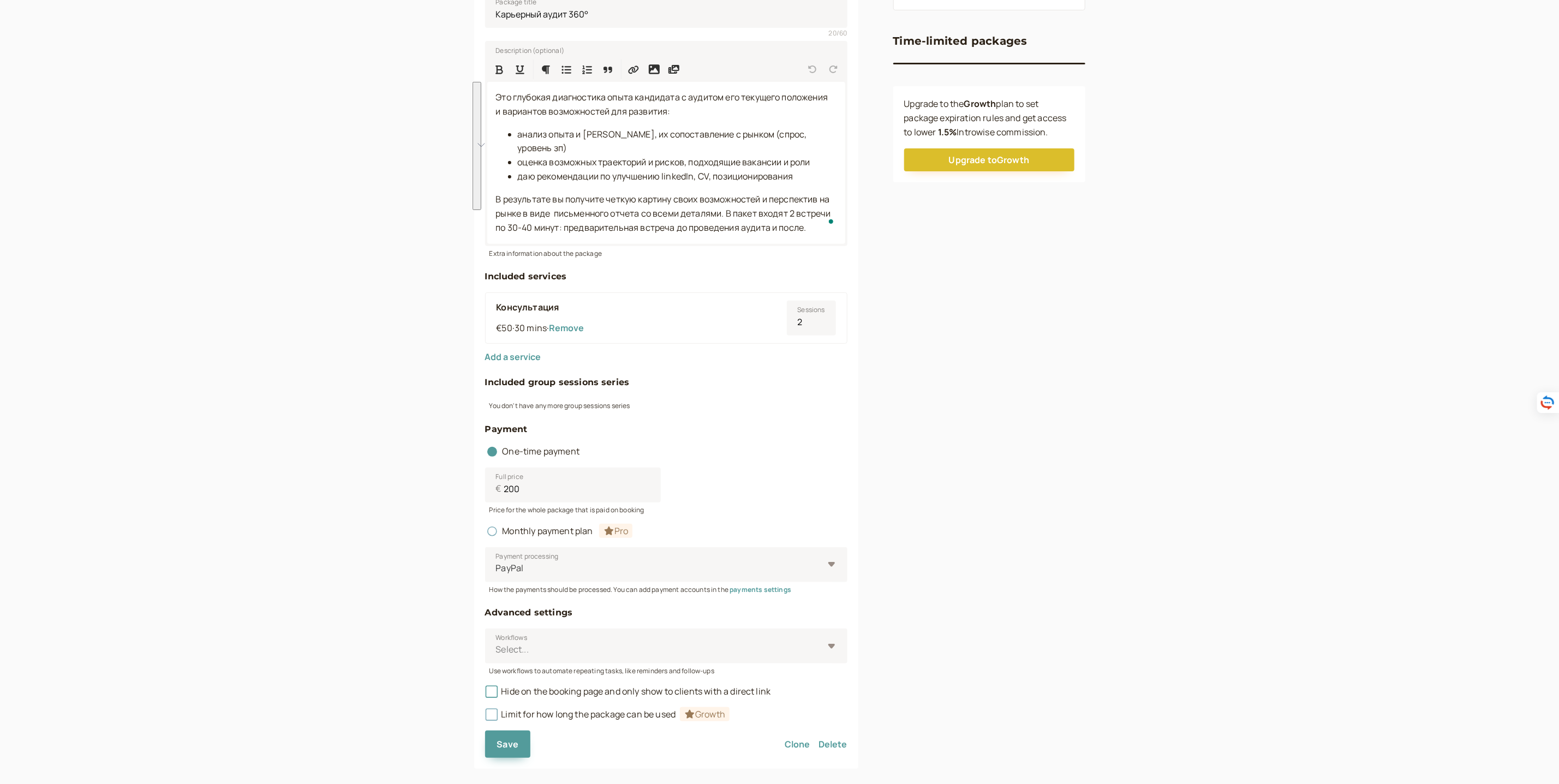
drag, startPoint x: 496, startPoint y: 98, endPoint x: 860, endPoint y: 246, distance: 392.9
click at [860, 246] on div "Edit a package Package title Карьерный аудит 360° 20 / 60 Description (optional…" at bounding box center [780, 333] width 611 height 871
copy div "Это глубокая диагностика опыта кандидата с аудитом его текущего положения и вар…"
click at [946, 387] on div "Link to this package [DOMAIN_NAME][URL] Time-limited packages Upgrade to the Gr…" at bounding box center [989, 333] width 192 height 871
click at [652, 685] on span "Hide on the booking page and only show to clients with a direct link" at bounding box center [628, 691] width 286 height 12
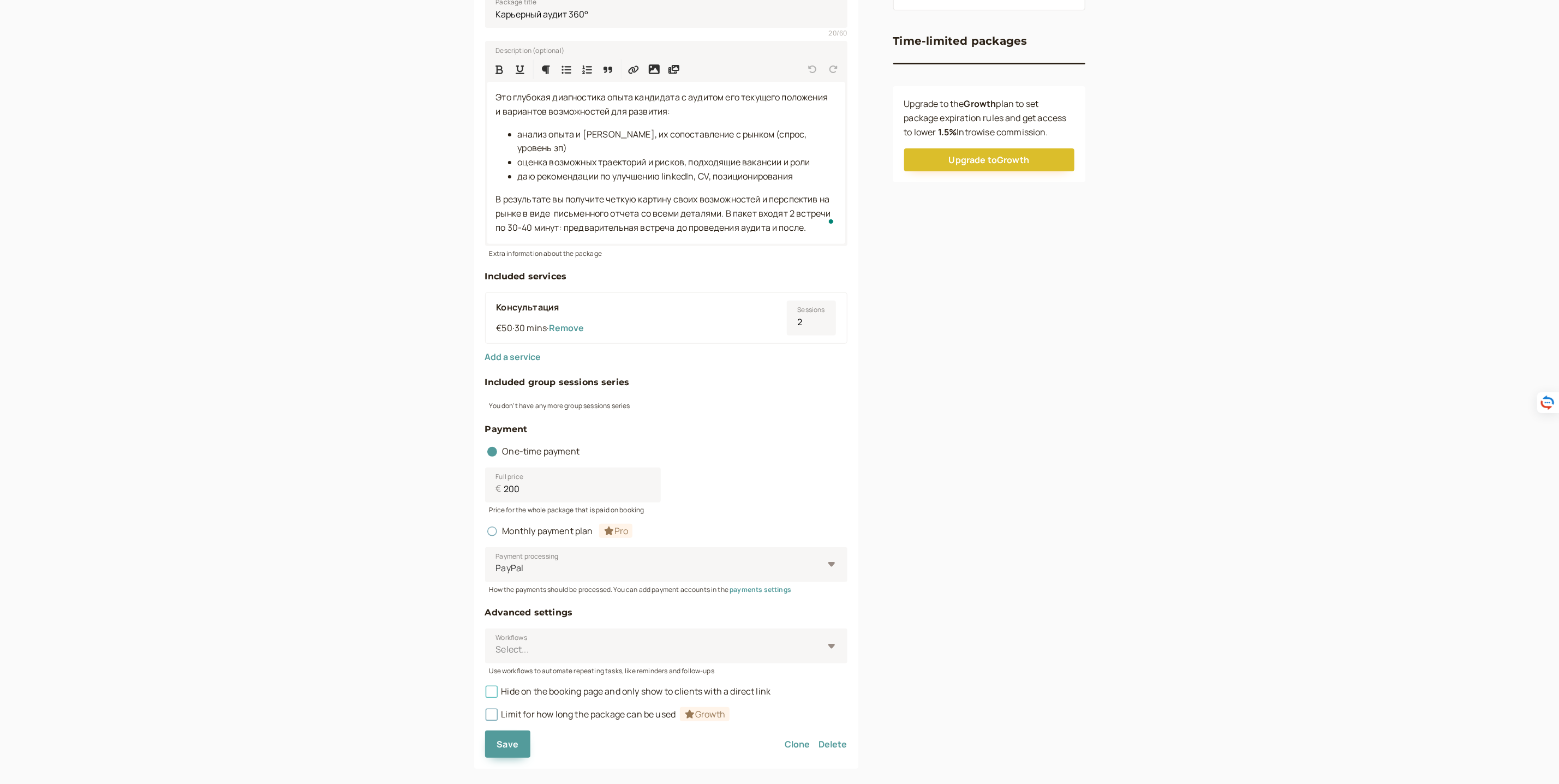
click at [485, 694] on input "Hide on the booking page and only show to clients with a direct link" at bounding box center [485, 694] width 0 height 0
click at [508, 738] on span "Save" at bounding box center [508, 743] width 22 height 12
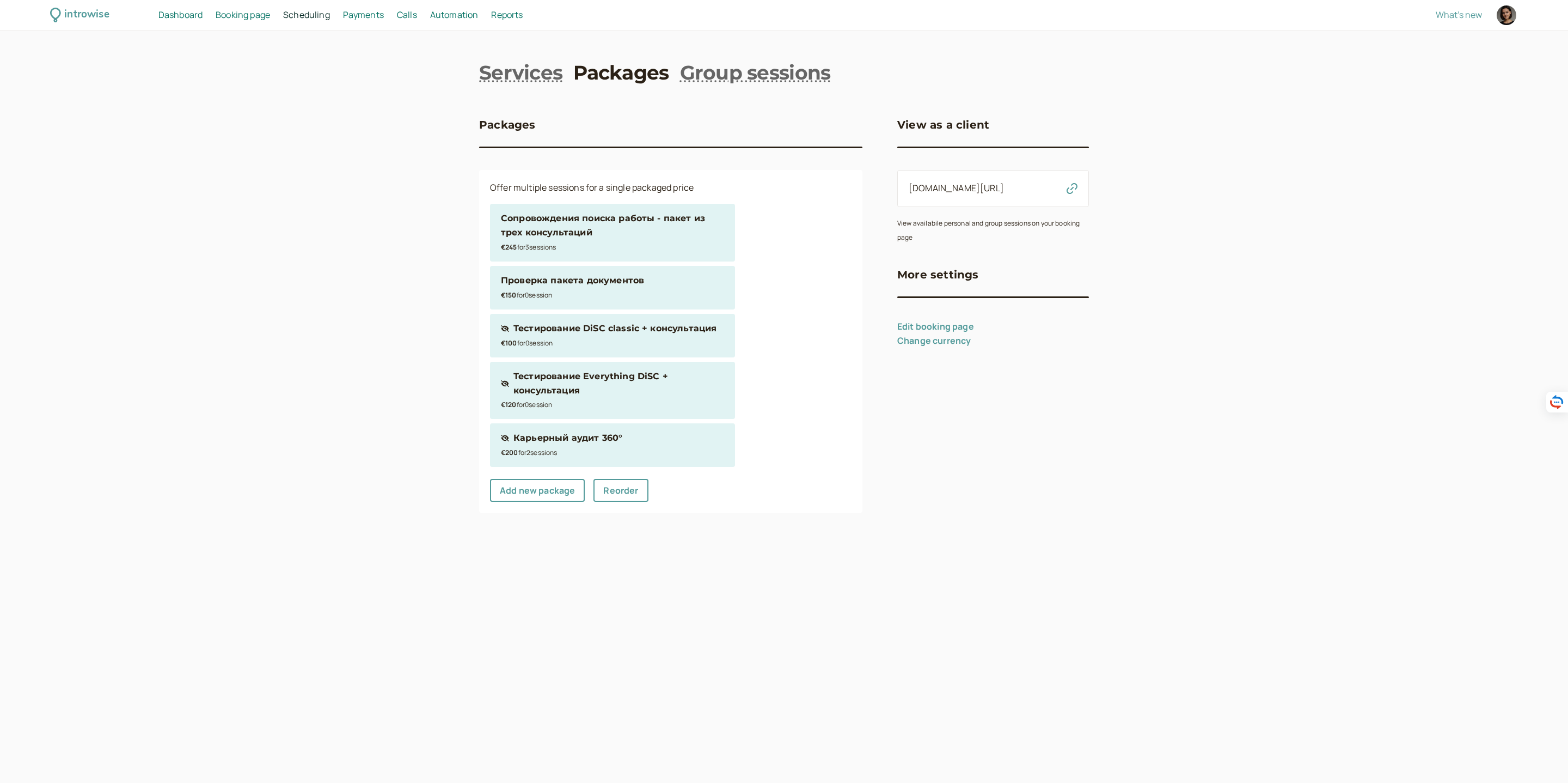
click at [92, 8] on div "introwise" at bounding box center [87, 15] width 45 height 17
